Goal: Information Seeking & Learning: Learn about a topic

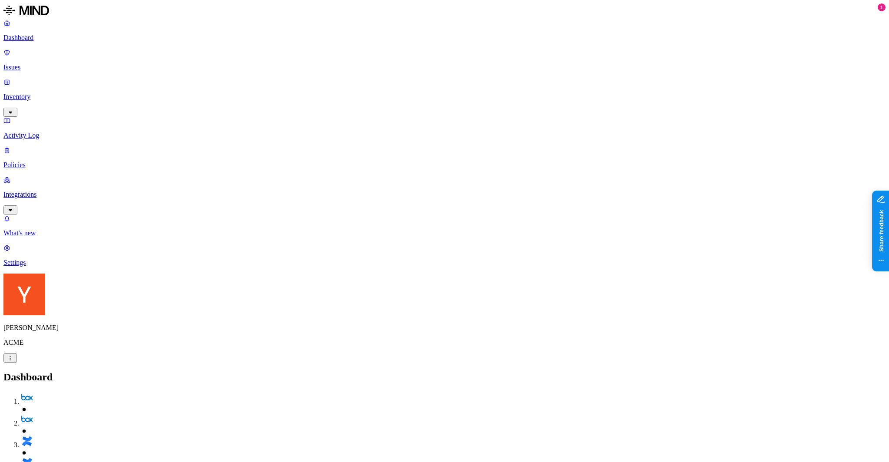
click at [61, 177] on nav "Dashboard Issues Inventory Activity Log Policies Integrations What's new 1 Sett…" at bounding box center [444, 142] width 882 height 247
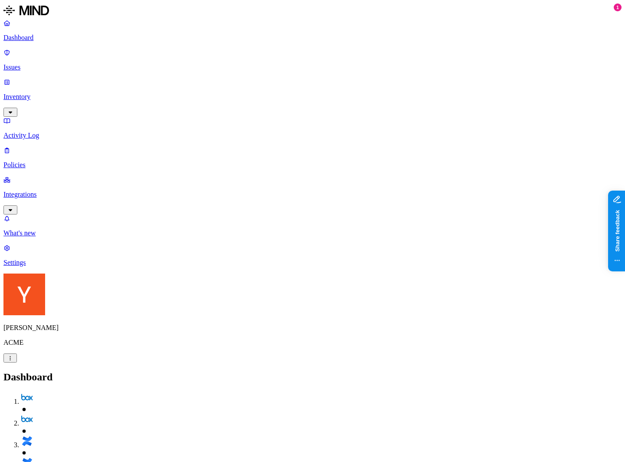
click at [35, 63] on p "Issues" at bounding box center [312, 67] width 618 height 8
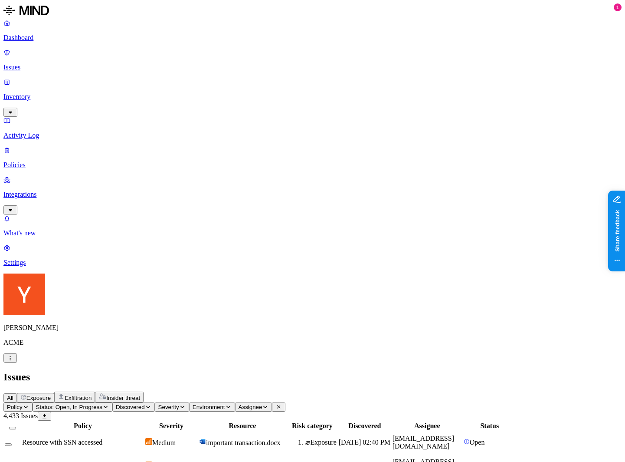
click at [92, 394] on span "Exfiltration" at bounding box center [78, 397] width 27 height 7
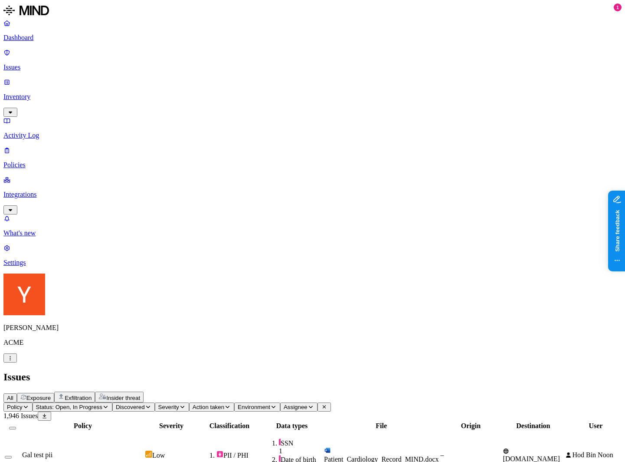
click at [234, 402] on button "Action taken" at bounding box center [211, 406] width 45 height 9
click at [406, 371] on div "Issues" at bounding box center [312, 377] width 618 height 12
click at [13, 394] on span "All" at bounding box center [10, 397] width 7 height 7
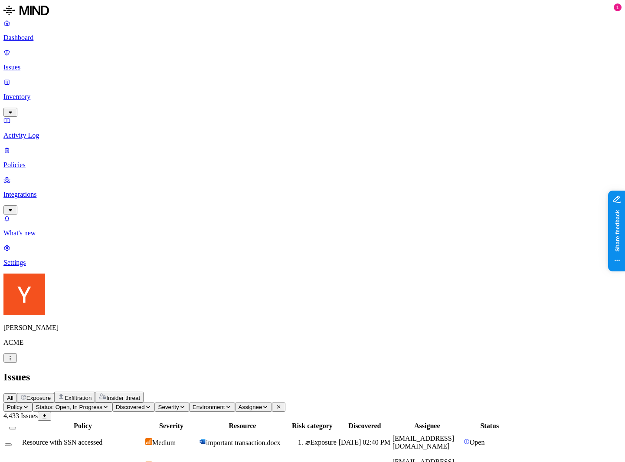
click at [51, 394] on span "Exposure" at bounding box center [38, 397] width 24 height 7
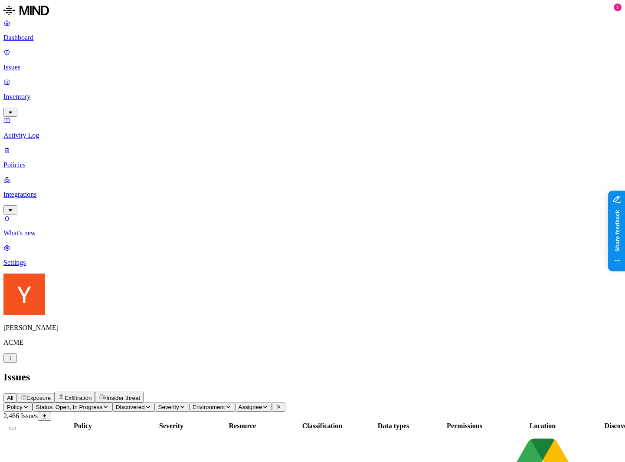
scroll to position [117, 0]
click at [92, 394] on span "Exfiltration" at bounding box center [78, 397] width 27 height 7
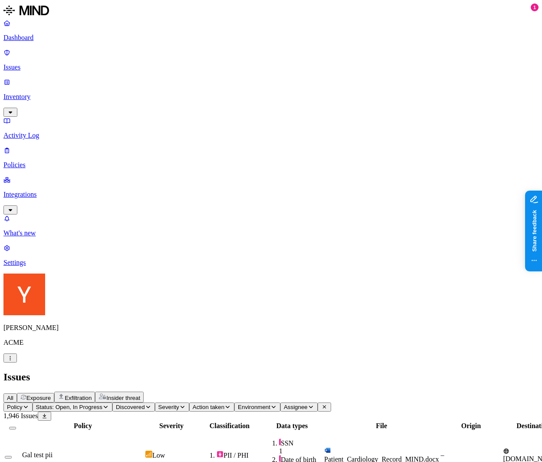
scroll to position [172, 340]
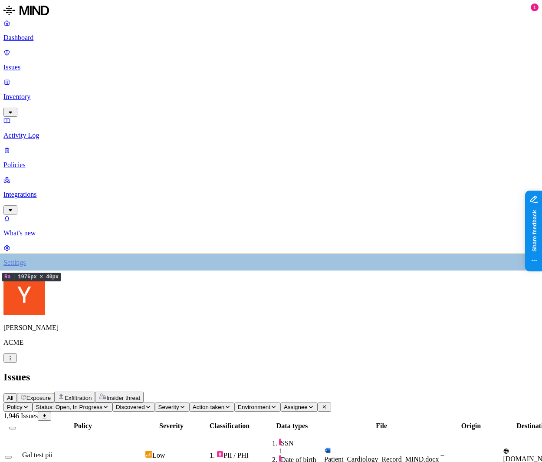
click at [51, 394] on span "Exposure" at bounding box center [38, 397] width 24 height 7
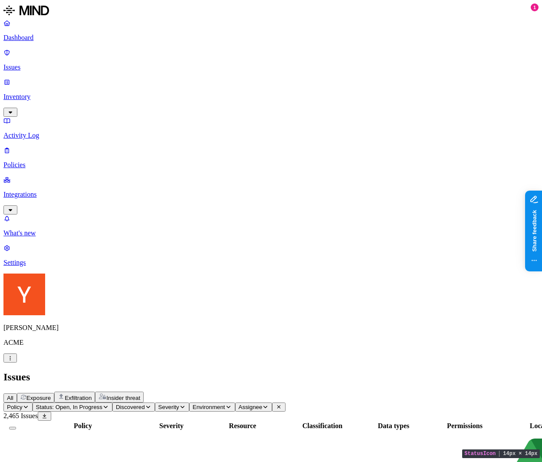
scroll to position [0, 184]
click at [13, 394] on span "All" at bounding box center [10, 397] width 7 height 7
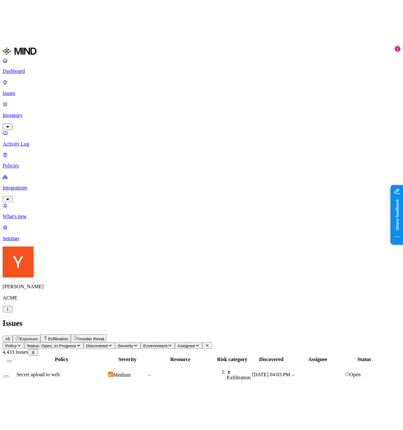
scroll to position [132, 0]
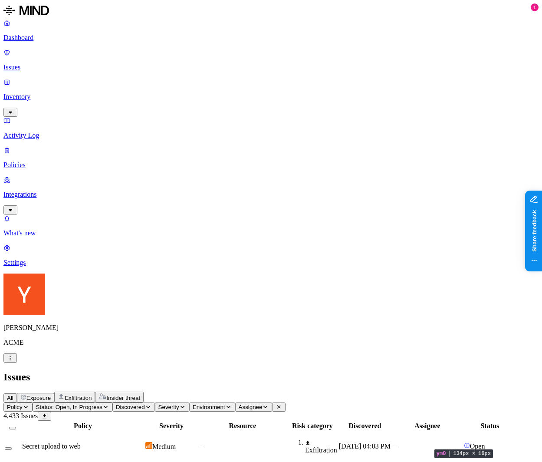
click at [48, 174] on nav "Dashboard Issues Inventory Activity Log Policies Integrations What's new 1 Sett…" at bounding box center [270, 142] width 535 height 247
click at [40, 93] on p "Inventory" at bounding box center [270, 97] width 535 height 8
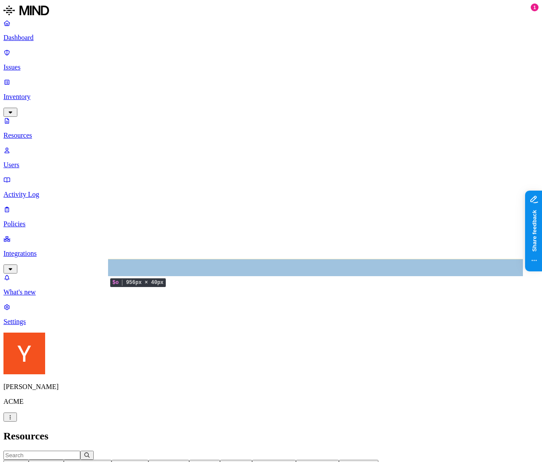
click at [427, 430] on h2 "Resources" at bounding box center [270, 436] width 535 height 12
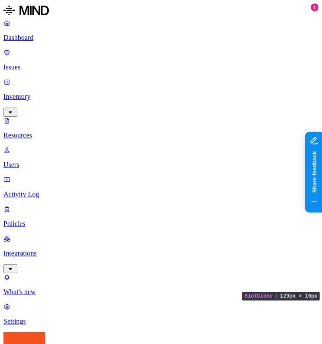
click at [18, 194] on nav "Dashboard Issues Inventory Resources Users Activity Log Policies Integrations W…" at bounding box center [160, 172] width 315 height 306
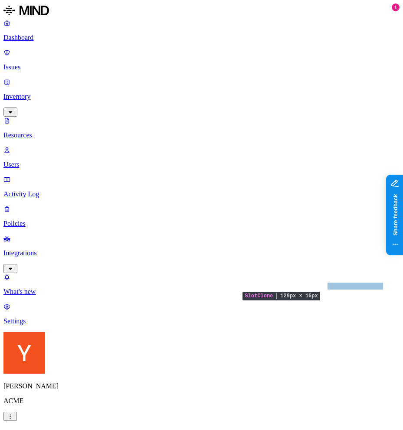
click at [24, 243] on nav "Dashboard Issues Inventory Resources Users Activity Log Policies Integrations W…" at bounding box center [201, 172] width 396 height 306
click at [57, 211] on nav "Dashboard Issues Inventory Resources Users Activity Log Policies Integrations W…" at bounding box center [201, 172] width 396 height 306
